Goal: Task Accomplishment & Management: Manage account settings

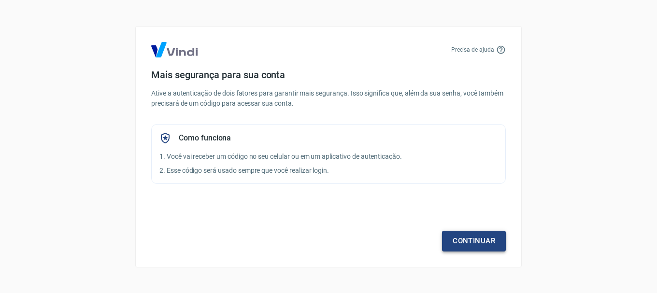
click at [476, 244] on link "Continuar" at bounding box center [474, 241] width 64 height 20
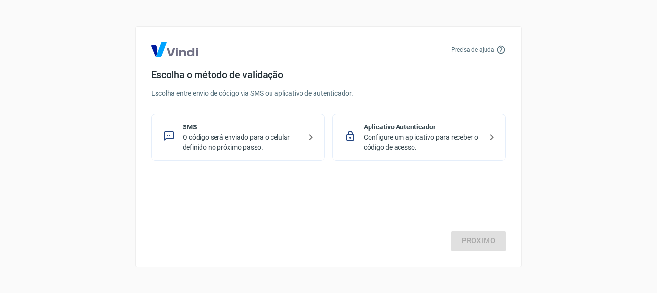
click at [386, 148] on p "Configure um aplicativo para receber o código de acesso." at bounding box center [423, 142] width 118 height 20
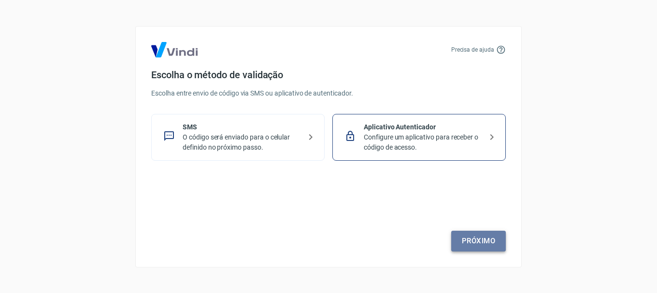
click at [476, 246] on link "Próximo" at bounding box center [479, 241] width 55 height 20
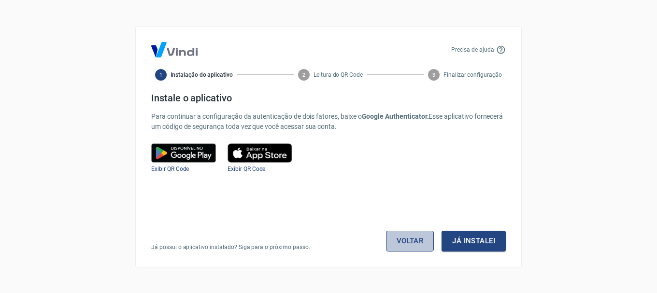
click at [422, 242] on link "Voltar" at bounding box center [410, 241] width 48 height 20
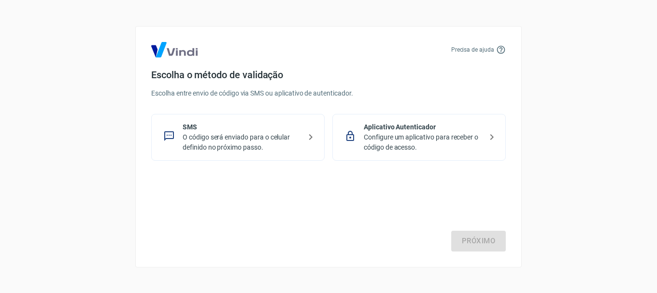
click at [277, 150] on p "O código será enviado para o celular definido no próximo passo." at bounding box center [242, 142] width 118 height 20
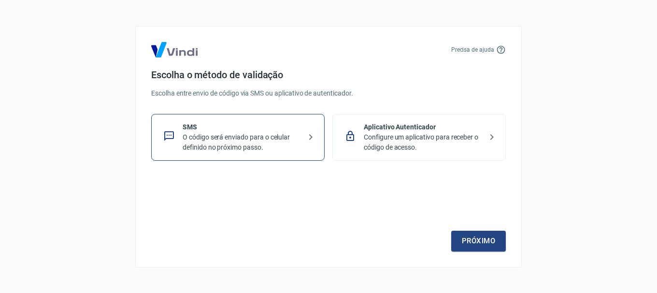
click at [429, 138] on p "Configure um aplicativo para receber o código de acesso." at bounding box center [423, 142] width 118 height 20
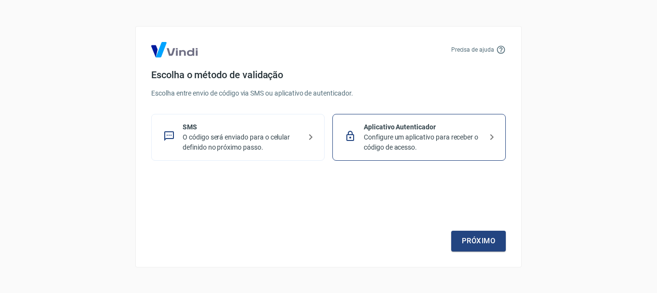
click at [283, 147] on p "O código será enviado para o celular definido no próximo passo." at bounding box center [242, 142] width 118 height 20
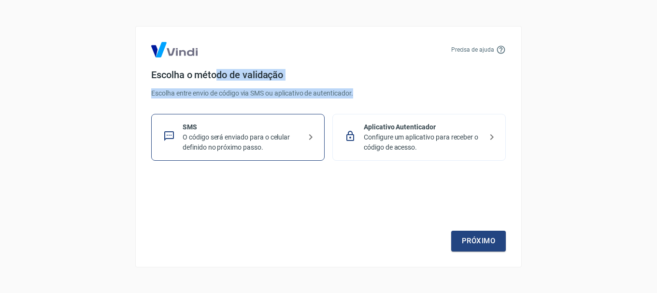
drag, startPoint x: 219, startPoint y: 70, endPoint x: 365, endPoint y: 96, distance: 148.7
click at [365, 96] on div "Escolha o método de validação Escolha entre envio de código via SMS ou aplicati…" at bounding box center [328, 115] width 355 height 92
click at [365, 96] on p "Escolha entre envio de código via SMS ou aplicativo de autenticador." at bounding box center [328, 93] width 355 height 10
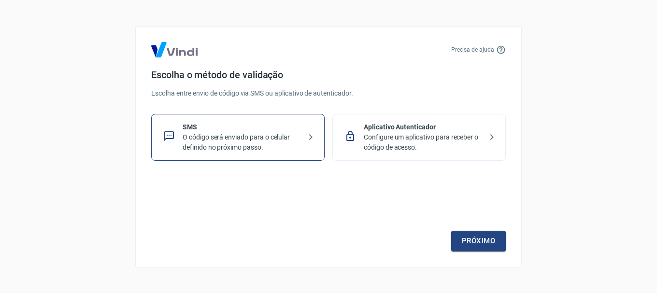
click at [286, 136] on p "O código será enviado para o celular definido no próximo passo." at bounding box center [242, 142] width 118 height 20
click at [471, 240] on link "Próximo" at bounding box center [479, 241] width 55 height 20
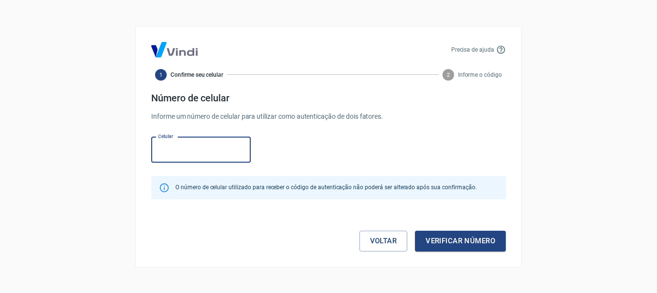
click at [189, 142] on input "Celular" at bounding box center [201, 150] width 100 height 26
type input "[PHONE_NUMBER]"
click at [501, 248] on button "Verificar número" at bounding box center [460, 241] width 91 height 20
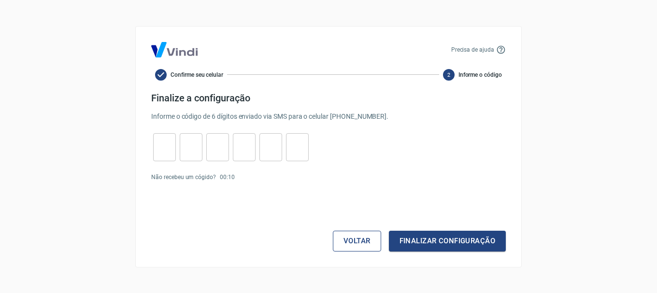
click at [351, 240] on button "Voltar" at bounding box center [357, 241] width 48 height 20
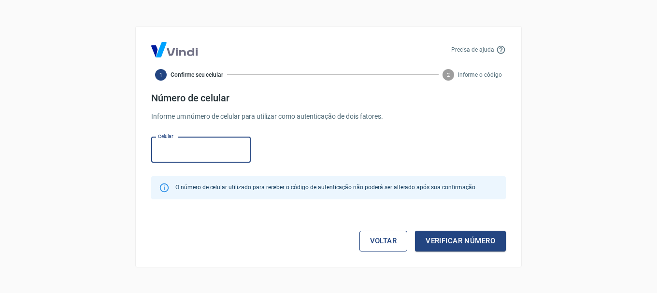
click at [392, 235] on link "Voltar" at bounding box center [384, 241] width 48 height 20
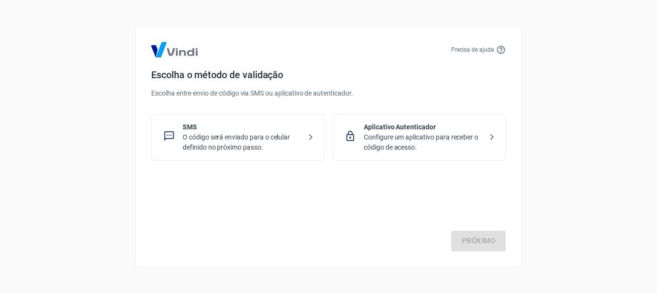
click at [431, 139] on p "Configure um aplicativo para receber o código de acesso." at bounding box center [423, 142] width 118 height 20
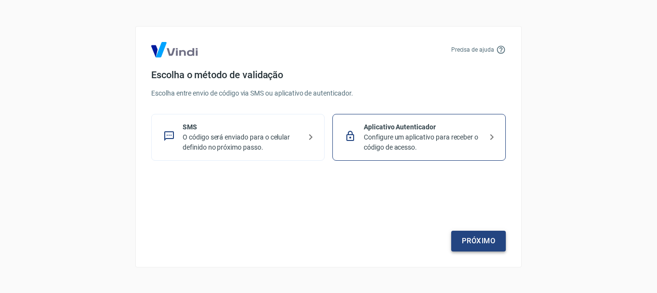
click at [470, 237] on link "Próximo" at bounding box center [479, 241] width 55 height 20
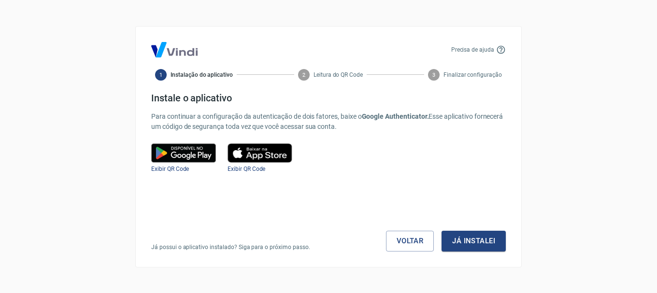
drag, startPoint x: 313, startPoint y: 100, endPoint x: 387, endPoint y: 122, distance: 77.7
click at [387, 122] on div "Instale o aplicativo Para continuar a configuração da autenticação de dois fato…" at bounding box center [328, 112] width 355 height 40
click at [387, 122] on p "Para continuar a configuração da autenticação de dois fatores, baixe o Google A…" at bounding box center [328, 122] width 355 height 20
